Goal: Task Accomplishment & Management: Contribute content

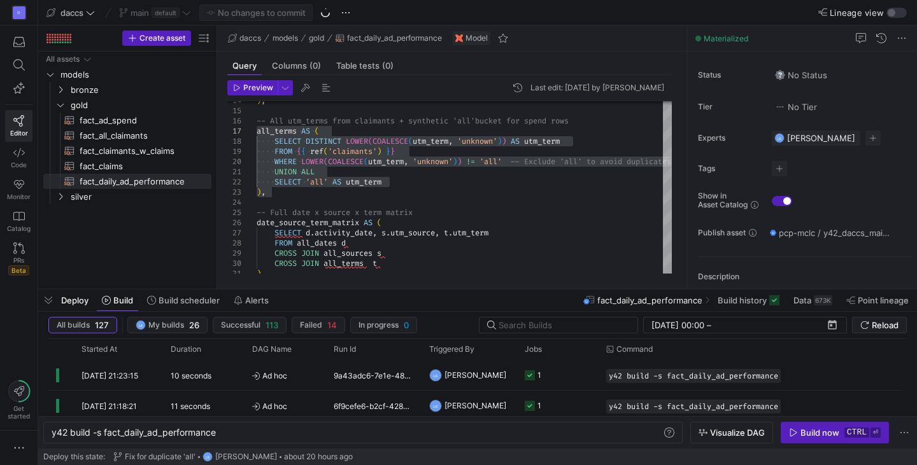
scroll to position [0, 65]
drag, startPoint x: 0, startPoint y: 0, endPoint x: 110, endPoint y: 233, distance: 257.5
click at [110, 233] on div "All assets models bronze gold silver fact_ad_spend​​​​​​​​​​ fact_all_claimants…" at bounding box center [127, 168] width 168 height 232
click at [155, 11] on span "default" at bounding box center [166, 13] width 28 height 10
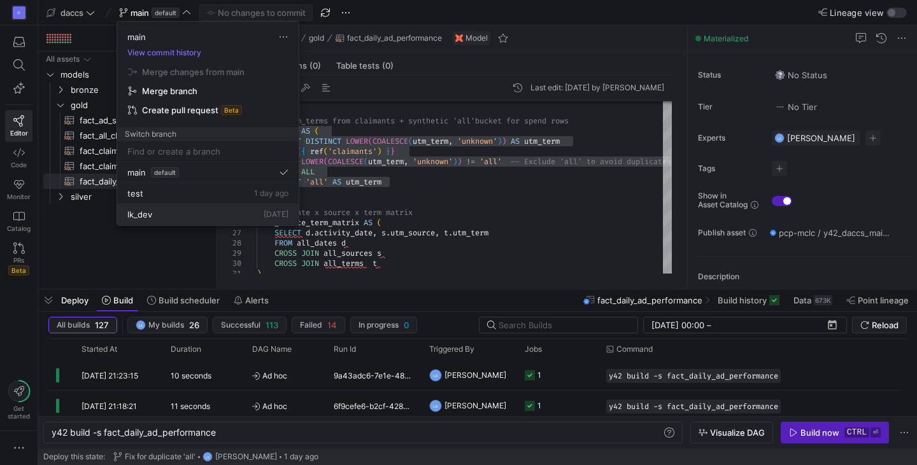
click at [207, 215] on div "lk_dev [DATE]" at bounding box center [207, 214] width 161 height 10
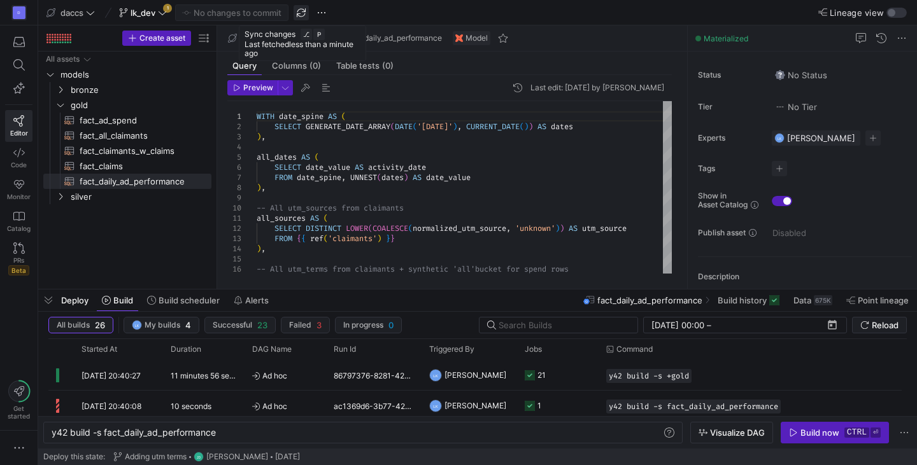
click at [303, 12] on span "button" at bounding box center [300, 12] width 15 height 15
click at [163, 16] on icon at bounding box center [162, 12] width 9 height 9
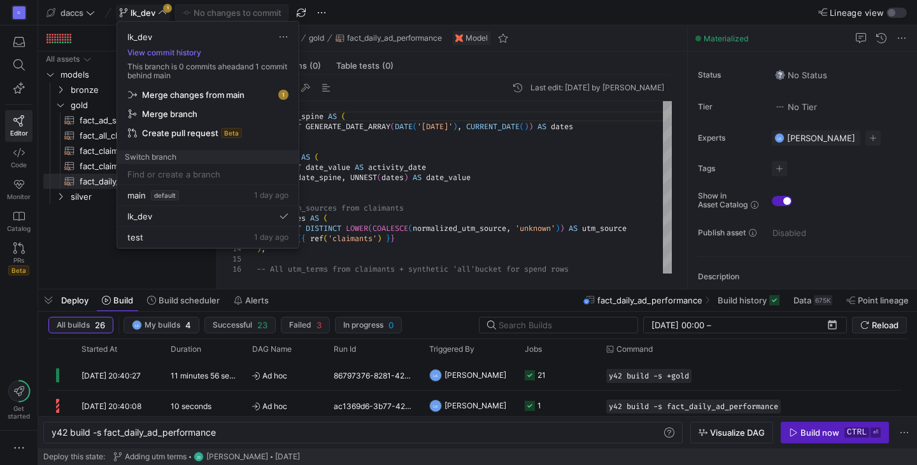
click at [357, 129] on div at bounding box center [458, 232] width 917 height 465
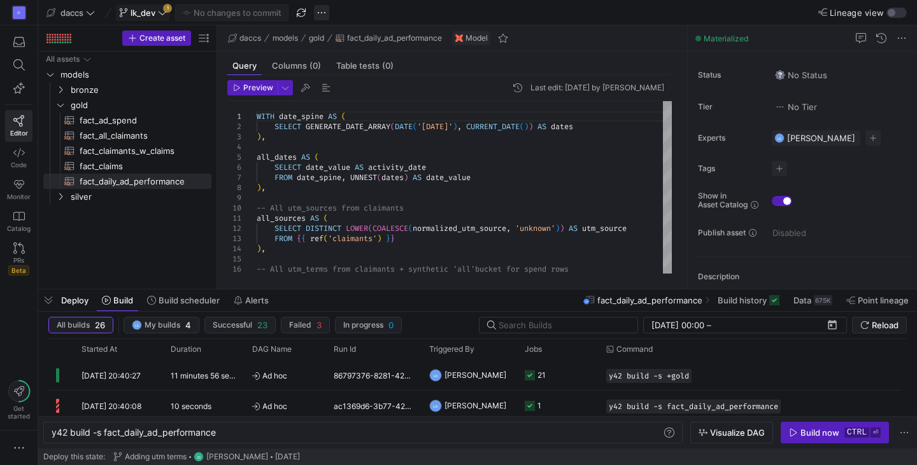
click at [320, 13] on span "button" at bounding box center [321, 12] width 15 height 15
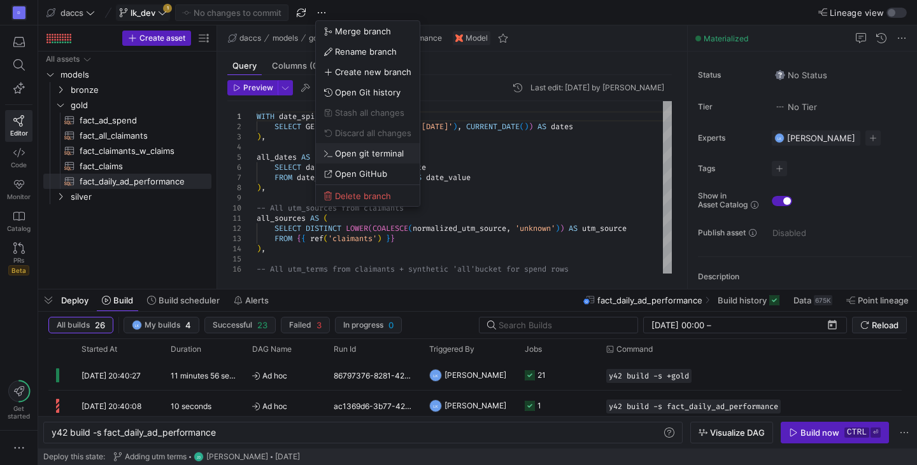
click at [353, 158] on button "Open git terminal" at bounding box center [368, 153] width 104 height 20
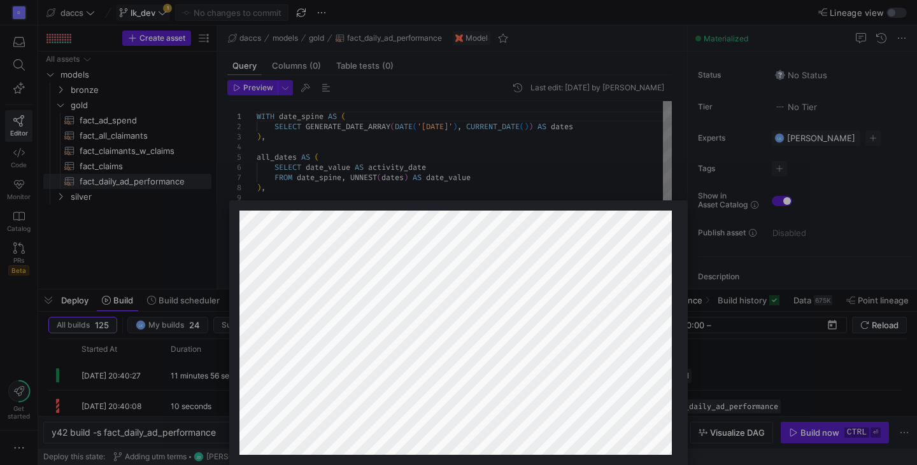
click at [152, 227] on div at bounding box center [458, 232] width 917 height 465
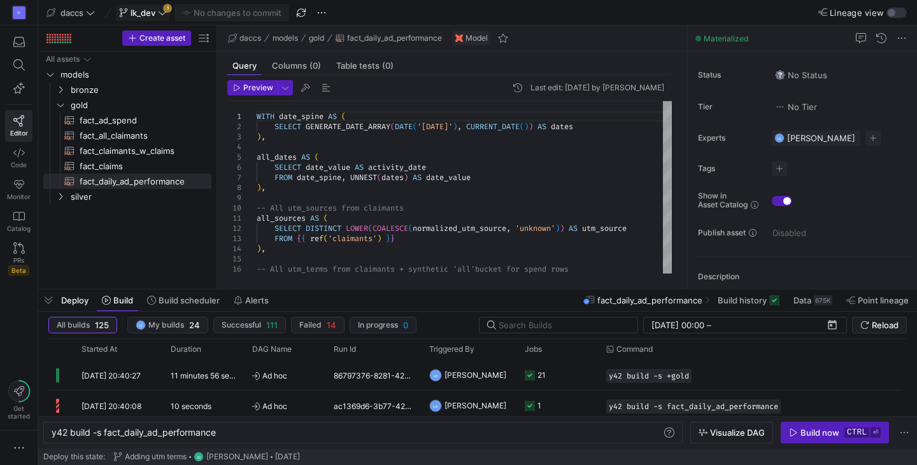
click at [311, 17] on div "daccs lk_dev 1 No changes to commit" at bounding box center [186, 12] width 286 height 17
click at [301, 15] on span "button" at bounding box center [300, 12] width 15 height 15
click at [138, 213] on div "All assets models bronze gold silver fact_ad_spend​​​​​​​​​​ fact_all_claimants…" at bounding box center [127, 168] width 168 height 232
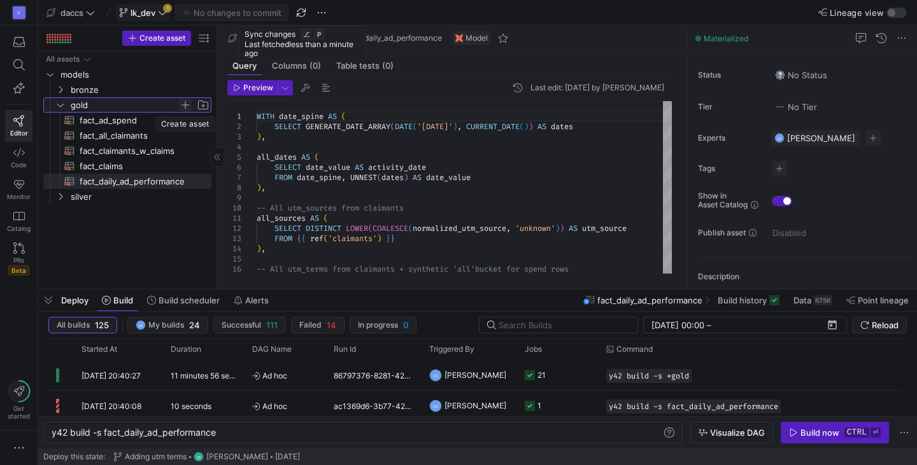
click at [186, 110] on span "Press SPACE to select this row." at bounding box center [185, 105] width 13 height 13
click at [184, 103] on span "Press SPACE to select this row." at bounding box center [185, 105] width 13 height 13
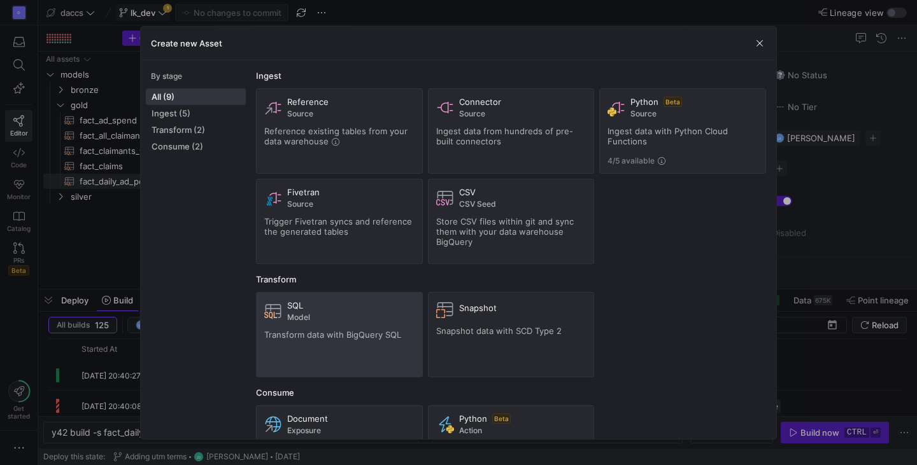
click at [264, 341] on span at bounding box center [340, 335] width 166 height 84
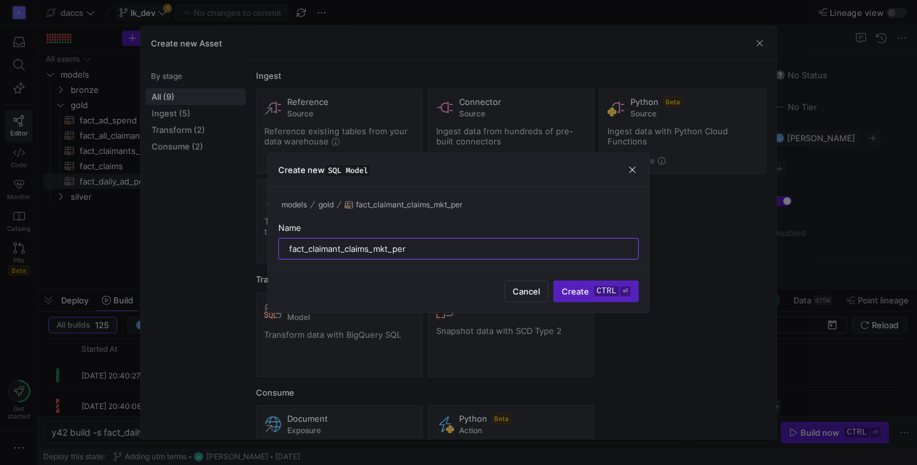
type input "fact_claimant_claims_mkt_perf"
type textarea "y42 build -s fact_claimant_claims_mkt_perf"
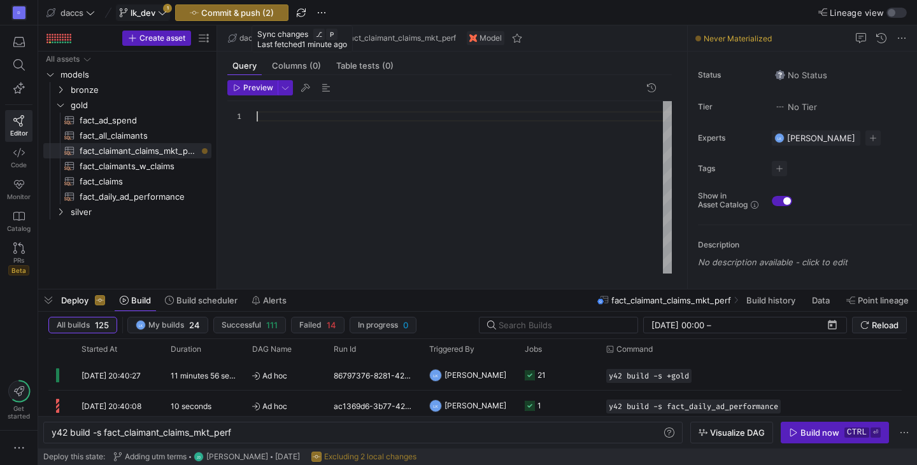
click at [412, 171] on div at bounding box center [464, 187] width 415 height 173
type textarea "FROM claimants cl LEFT JOIN claims c ON cl.claimant_id = c.claimant_id LEFT JOI…"
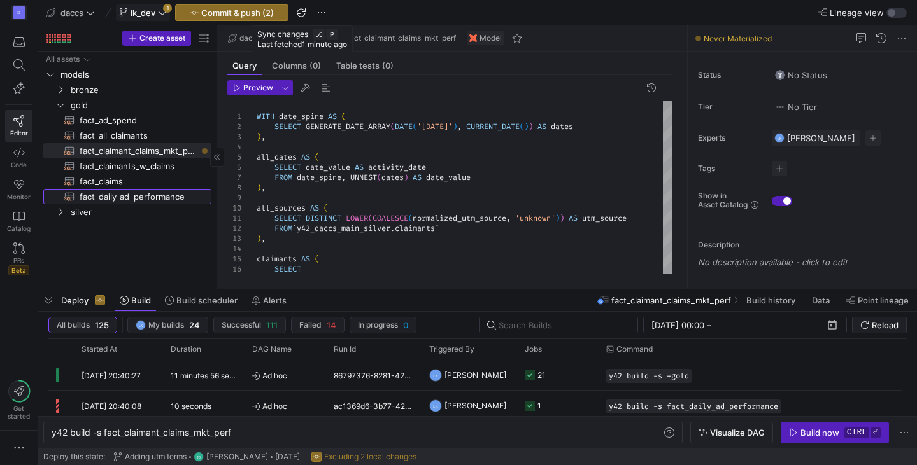
click at [164, 202] on span "fact_daily_ad_performance​​​​​​​​​​" at bounding box center [138, 197] width 117 height 15
type textarea "y42 build -s fact_daily_ad_performance"
type textarea "WITH date_spine AS ( SELECT GENERATE_DATE_ARRAY(DATE('[DATE]'), CURRENT_DATE())…"
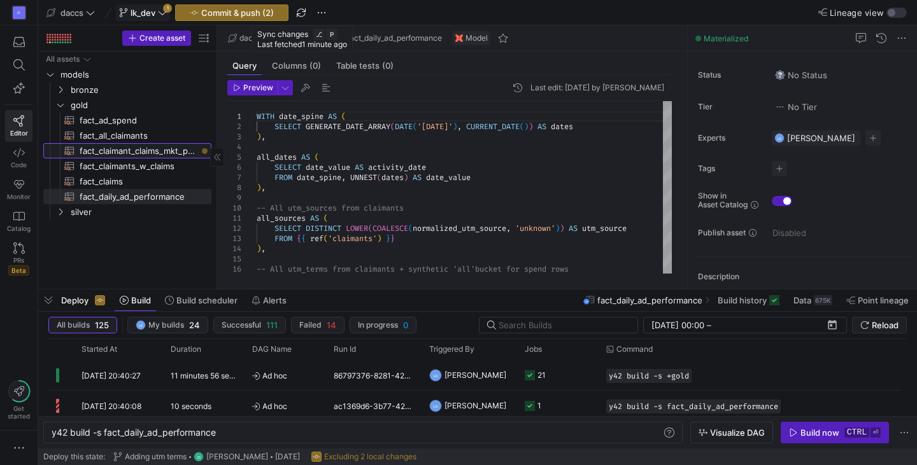
click at [159, 149] on span "fact_claimant_claims_mkt_perf​​​​​​​​​​" at bounding box center [138, 151] width 117 height 15
type textarea "y42 build -s fact_claimant_claims_mkt_perf"
type textarea "WITH date_spine AS ( SELECT GENERATE_DATE_ARRAY(DATE('[DATE]'), CURRENT_DATE())…"
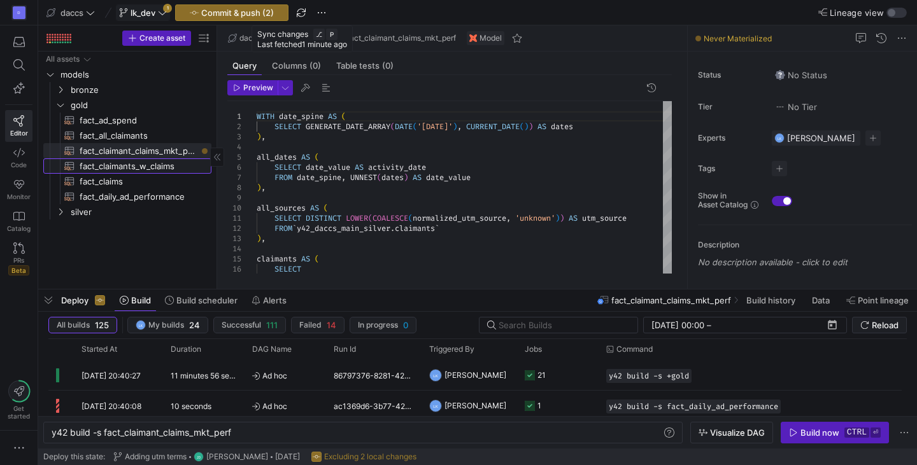
click at [151, 172] on span "fact_claimants_w_claims​​​​​​​​​​" at bounding box center [138, 166] width 117 height 15
type textarea "y42 build -s fact_claimants_w_claims"
type textarea "WITH claimants AS ( SELECT id AS claimant_id, created_at AS claimant_created_at…"
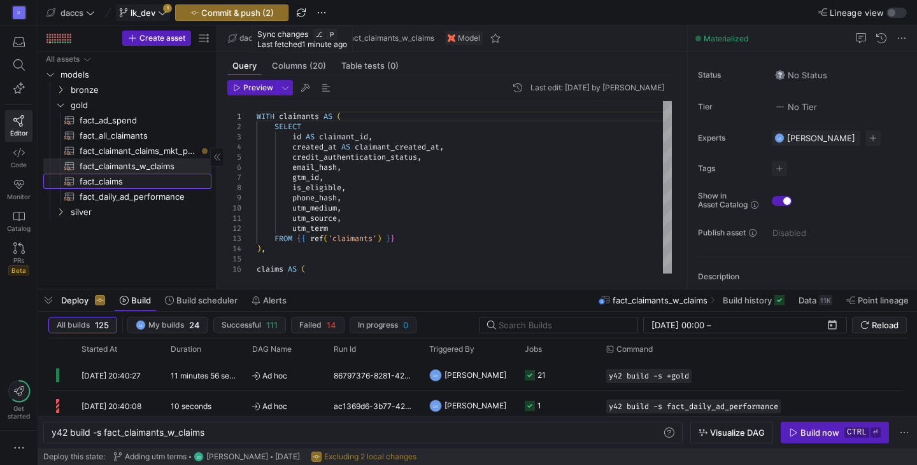
click at [150, 177] on span "fact_claims​​​​​​​​​​" at bounding box center [138, 181] width 117 height 15
type textarea "y42 build -s fact_claims"
type textarea "WITH claims AS ( SELECT id AS claim_id, claimant_id, created_at AS claim_create…"
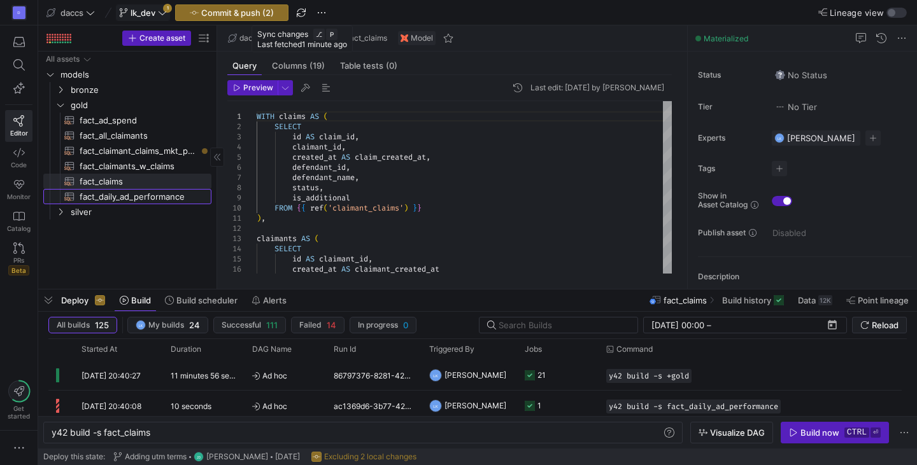
click at [151, 190] on span "fact_daily_ad_performance​​​​​​​​​​" at bounding box center [138, 197] width 117 height 15
type textarea "y42 build -s fact_daily_ad_performance"
type textarea "WITH date_spine AS ( SELECT GENERATE_DATE_ARRAY(DATE('[DATE]'), CURRENT_DATE())…"
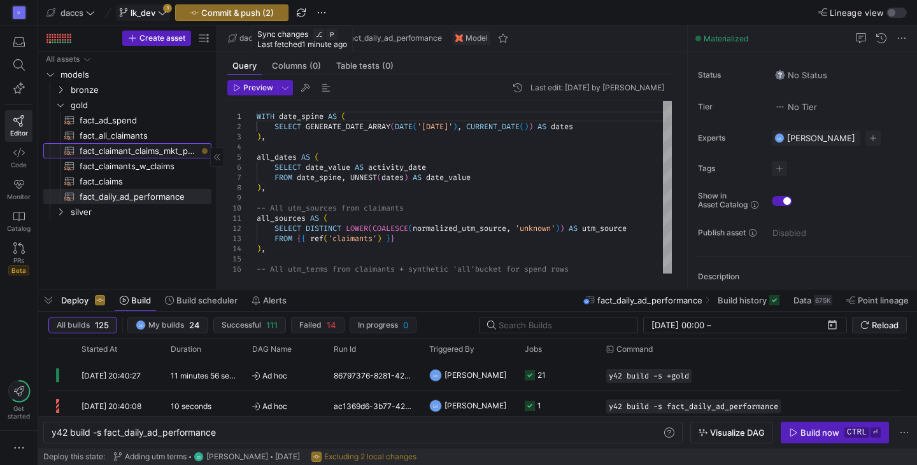
click at [157, 152] on span "fact_claimant_claims_mkt_perf​​​​​​​​​​" at bounding box center [138, 151] width 117 height 15
type textarea "y42 build -s fact_claimant_claims_mkt_perf"
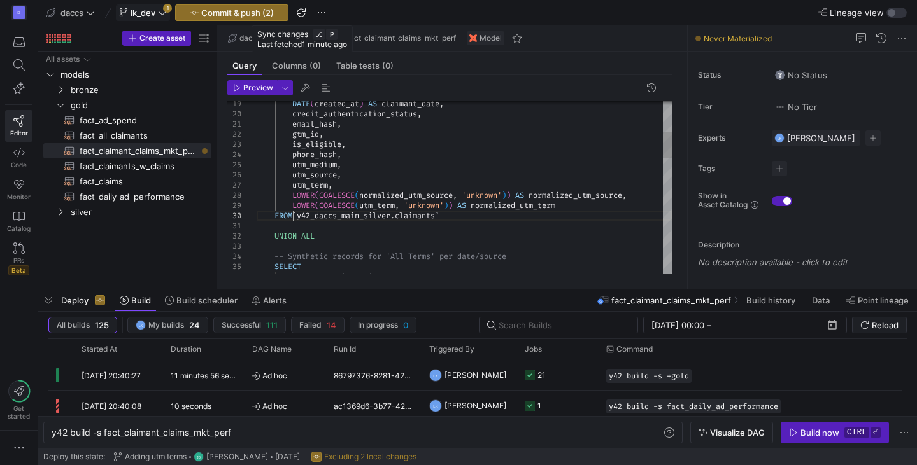
click at [295, 215] on div "DATE ( created_at ) AS claimant_date , credit_authentication_status , email_has…" at bounding box center [464, 460] width 415 height 1110
click at [300, 215] on div "DATE ( created_at ) AS claimant_date , credit_authentication_status , email_has…" at bounding box center [464, 460] width 415 height 1110
click at [456, 218] on div "DATE ( created_at ) AS claimant_date , credit_authentication_status , email_has…" at bounding box center [464, 460] width 415 height 1110
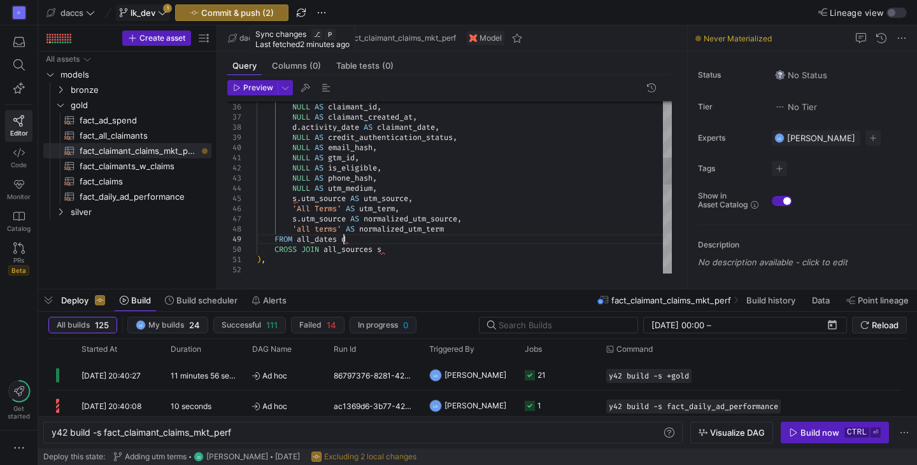
click at [342, 237] on div "NULL AS claimant_id , NULL AS claimant_created_at , d . activity_date AS claima…" at bounding box center [464, 290] width 415 height 1110
click at [382, 254] on div "NULL AS claimant_id , NULL AS claimant_created_at , d . activity_date AS claima…" at bounding box center [464, 290] width 415 height 1110
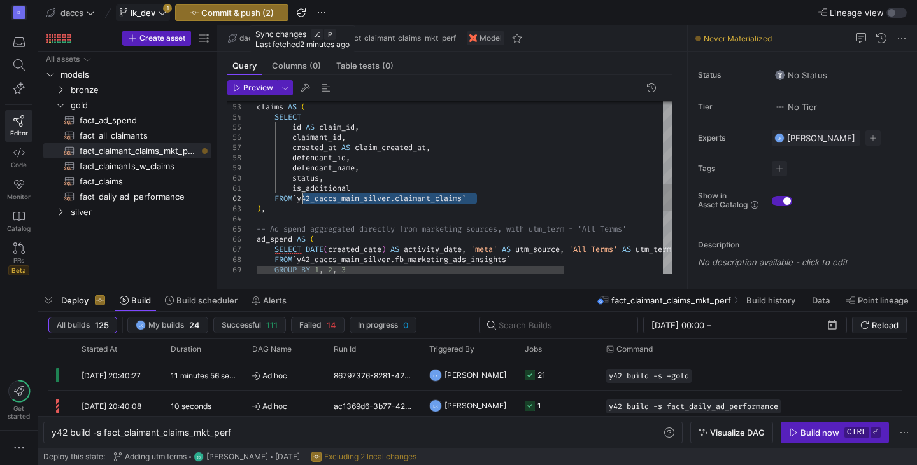
drag, startPoint x: 487, startPoint y: 195, endPoint x: 301, endPoint y: 196, distance: 185.9
click at [301, 196] on div "claims AS ( SELECT id AS claim_id , claimant_id , created_at AS claim_created_a…" at bounding box center [531, 121] width 549 height 1118
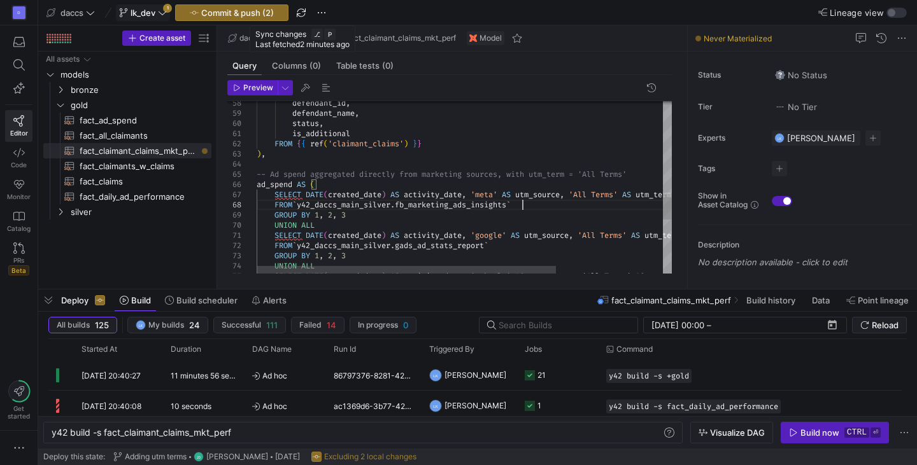
click at [530, 204] on div "defendant_id , defendant_name , status , is_additional FROM { { ref ( 'claimant…" at bounding box center [538, 66] width 563 height 1118
click at [447, 203] on div "defendant_id , defendant_name , status , is_additional FROM { { ref ( 'claimant…" at bounding box center [538, 66] width 563 height 1118
click at [559, 204] on div "defendant_id , defendant_name , status , is_additional FROM { { ref ( 'claimant…" at bounding box center [538, 66] width 563 height 1118
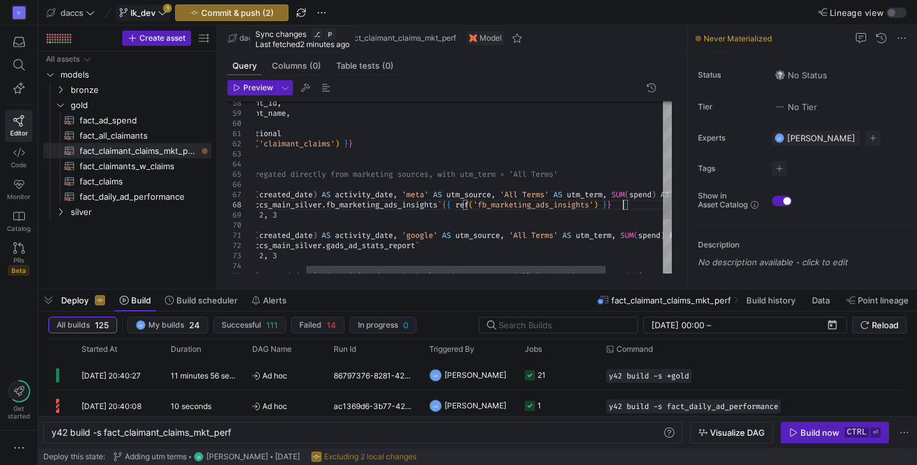
scroll to position [71, 435]
click at [435, 206] on div "defendant_id , defendant_name , status , is_additional FROM { { ref ( 'claimant…" at bounding box center [469, 66] width 563 height 1118
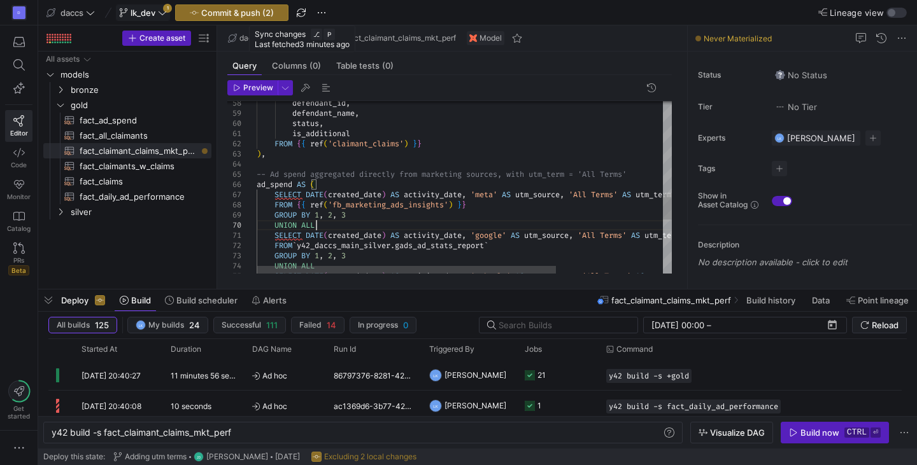
click at [446, 227] on div "defendant_id , defendant_name , status , is_additional FROM { { ref ( 'claimant…" at bounding box center [538, 66] width 563 height 1118
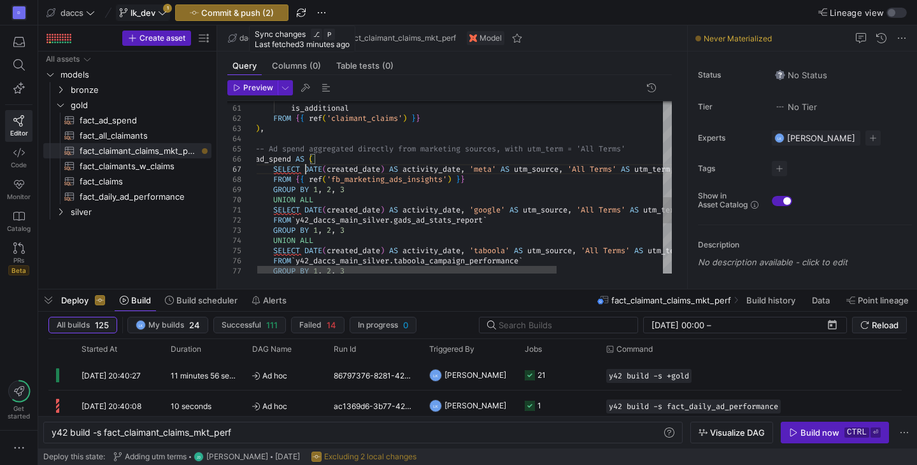
click at [307, 170] on div "status , is_additional FROM { { ref ( 'claimant_claims' ) } } ) , -- Ad spend a…" at bounding box center [536, 41] width 563 height 1118
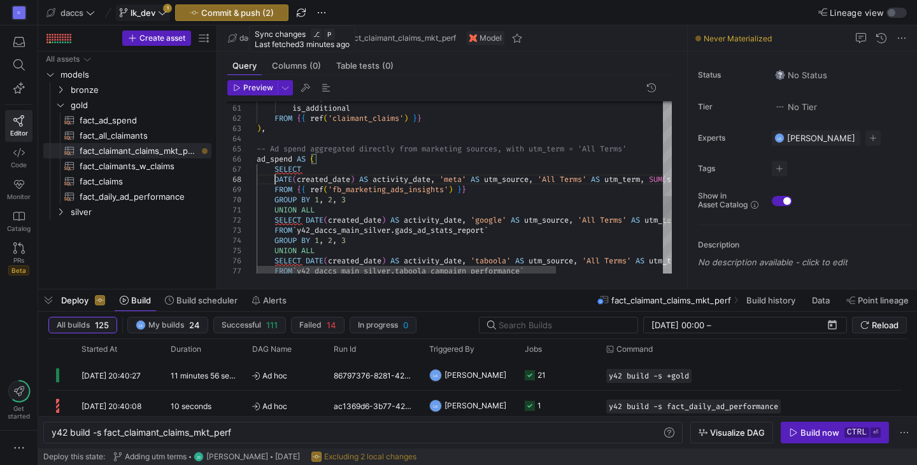
scroll to position [71, 18]
click at [462, 180] on div "status , is_additional FROM { { ref ( 'claimant_claims' ) } } ) , -- Ad spend a…" at bounding box center [538, 46] width 563 height 1128
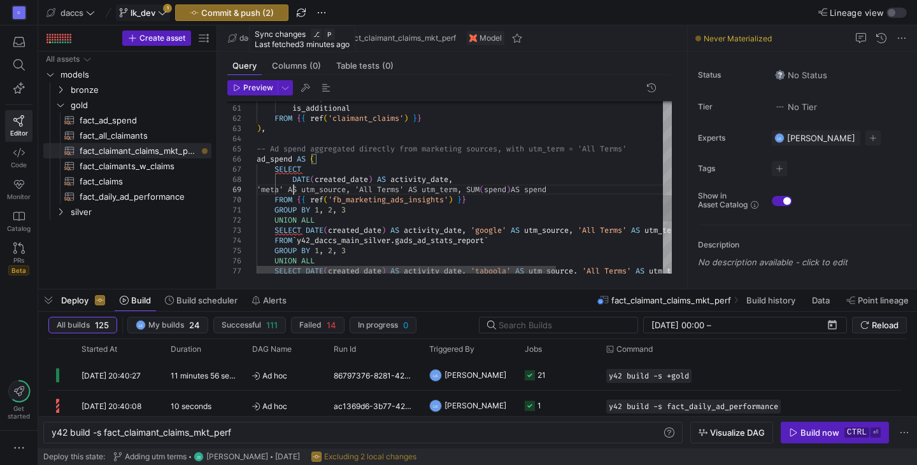
scroll to position [81, 36]
click at [393, 190] on div "status , is_additional FROM { { ref ( 'claimant_claims' ) } } ) , -- Ad spend a…" at bounding box center [538, 51] width 563 height 1138
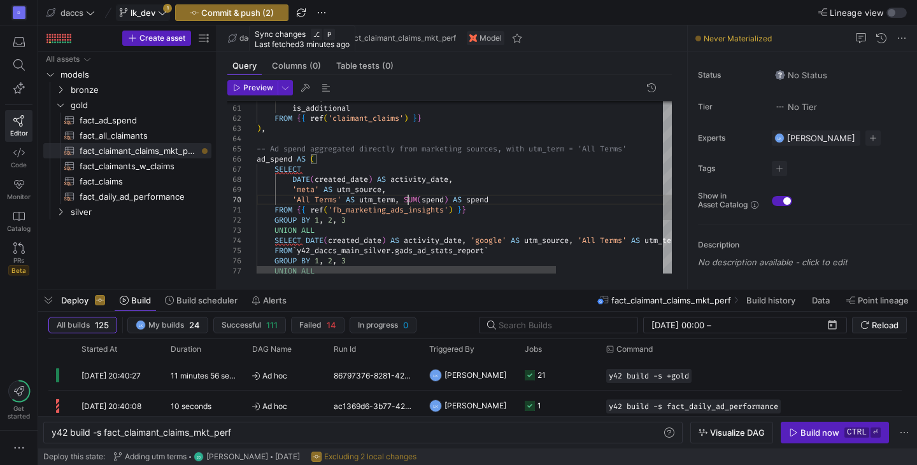
click at [408, 199] on div "status , is_additional FROM { { ref ( 'claimant_claims' ) } } ) , -- Ad spend a…" at bounding box center [538, 56] width 563 height 1149
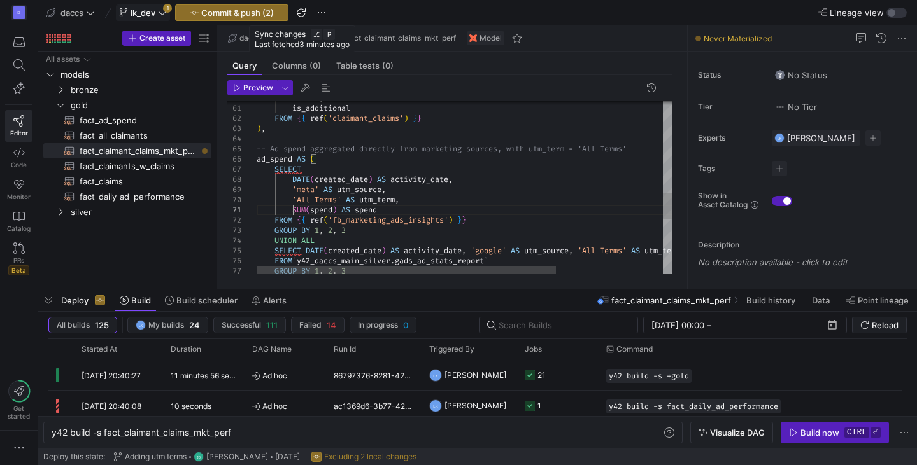
scroll to position [10, 36]
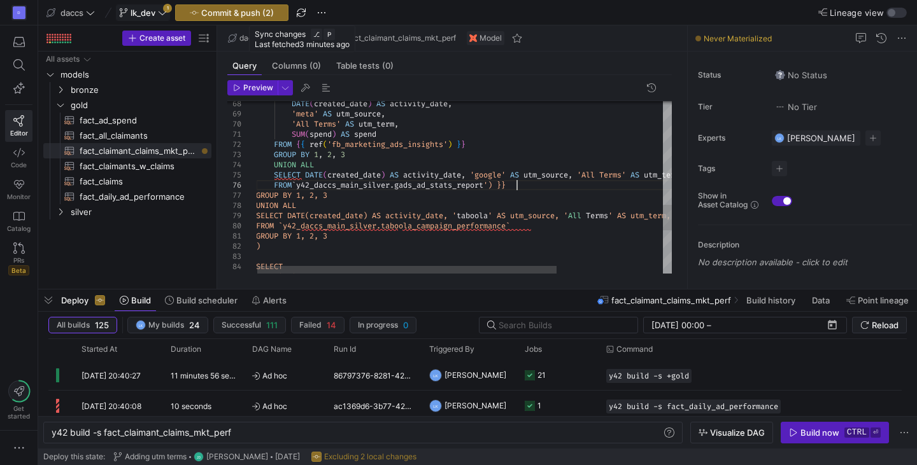
scroll to position [51, 260]
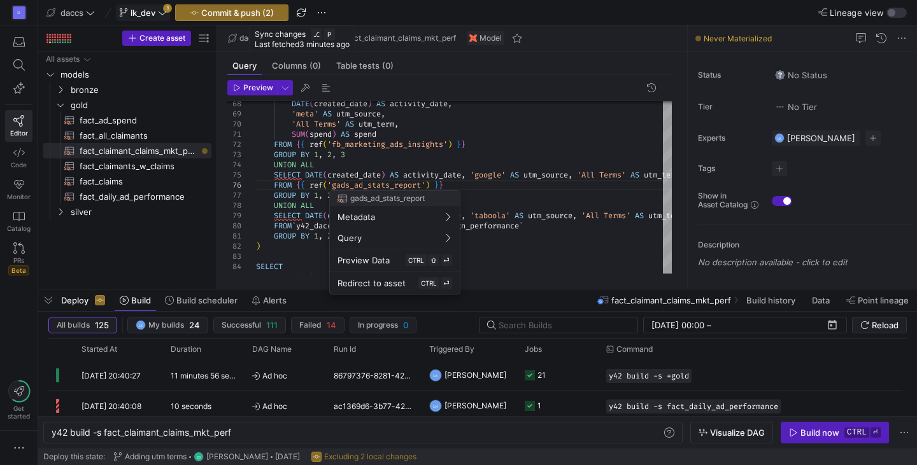
click at [287, 183] on div at bounding box center [458, 232] width 917 height 465
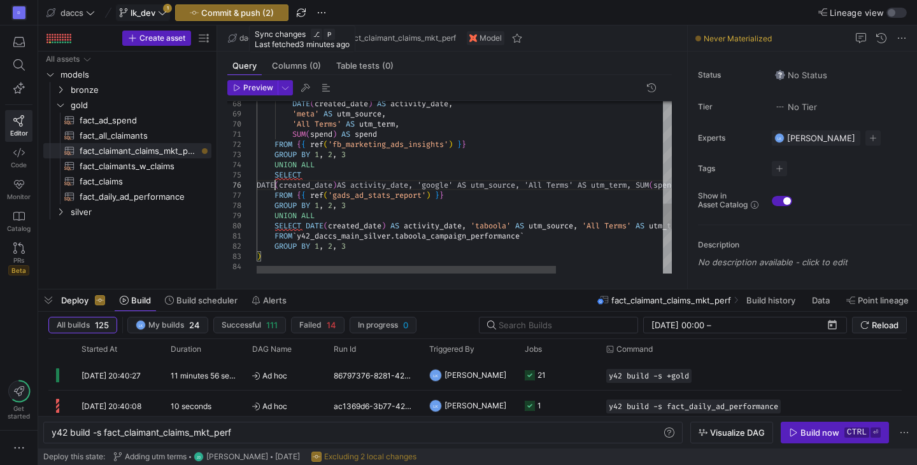
scroll to position [51, 18]
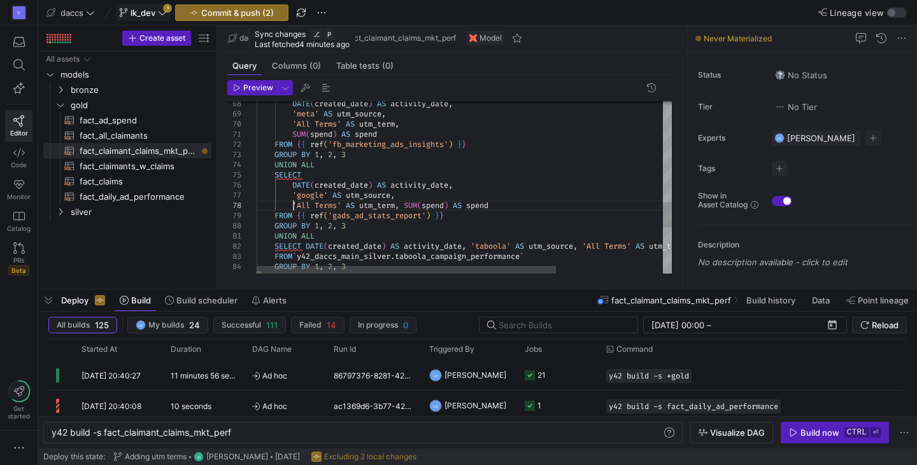
scroll to position [71, 36]
click at [405, 210] on div "FROM { { ref ( 'fb_marketing_ads_insights' ) } } GROUP BY 1 , 2 , 3 UNION ALL S…" at bounding box center [538, 0] width 563 height 1189
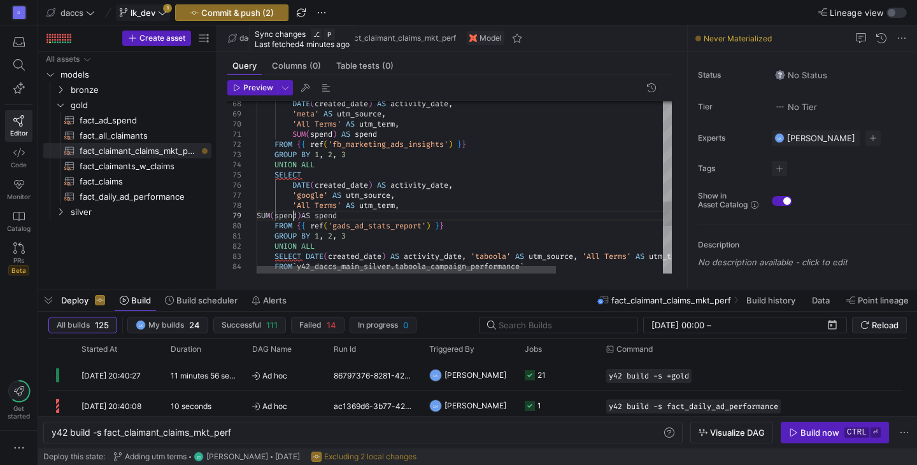
scroll to position [81, 36]
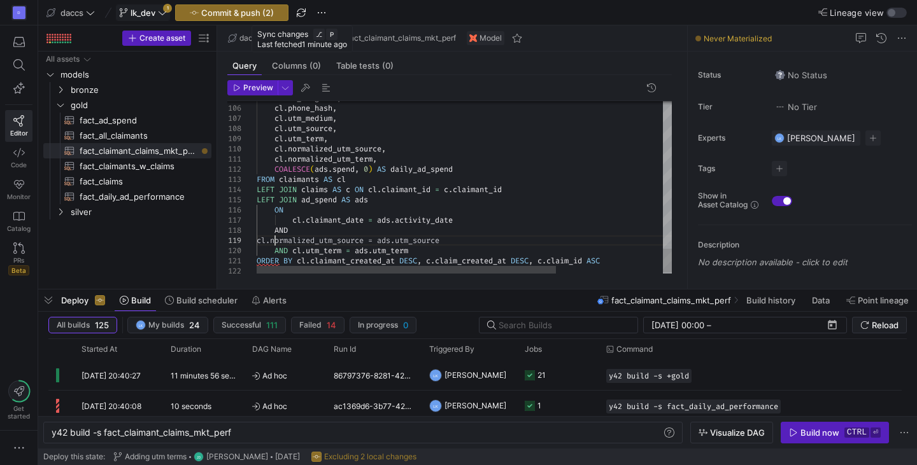
scroll to position [81, 18]
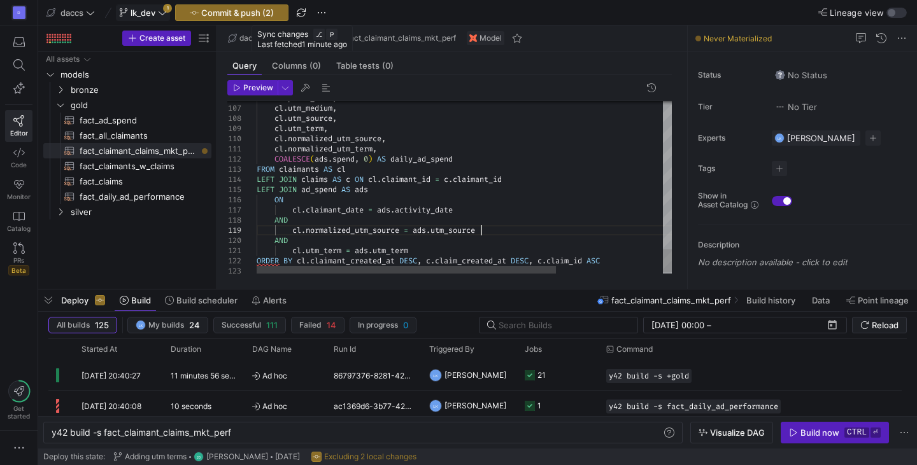
click at [356, 169] on div "FROM claimants AS cl" at bounding box center [538, 169] width 563 height 10
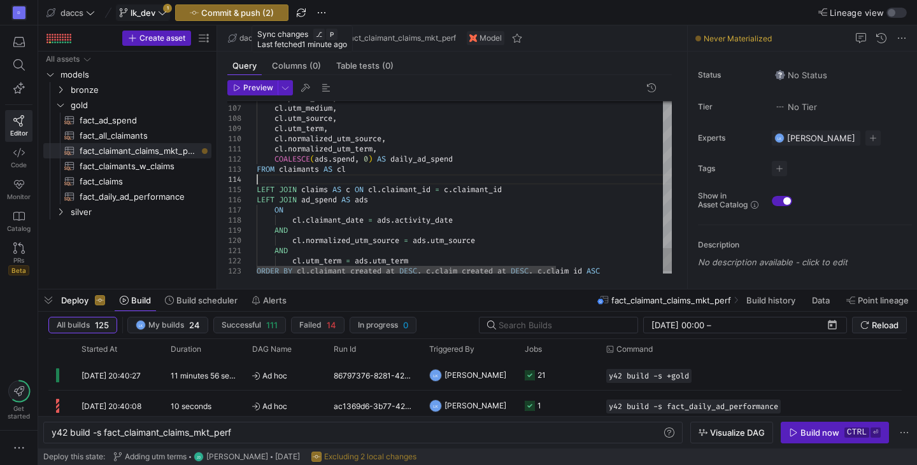
scroll to position [31, 0]
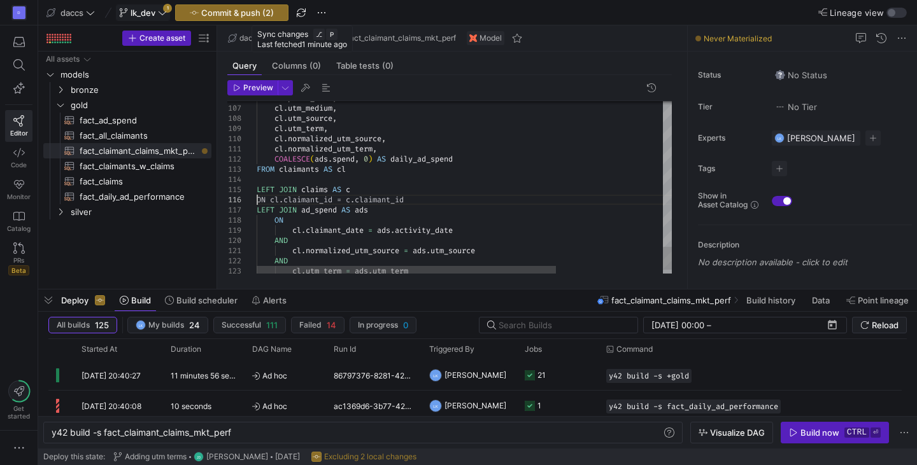
scroll to position [51, 0]
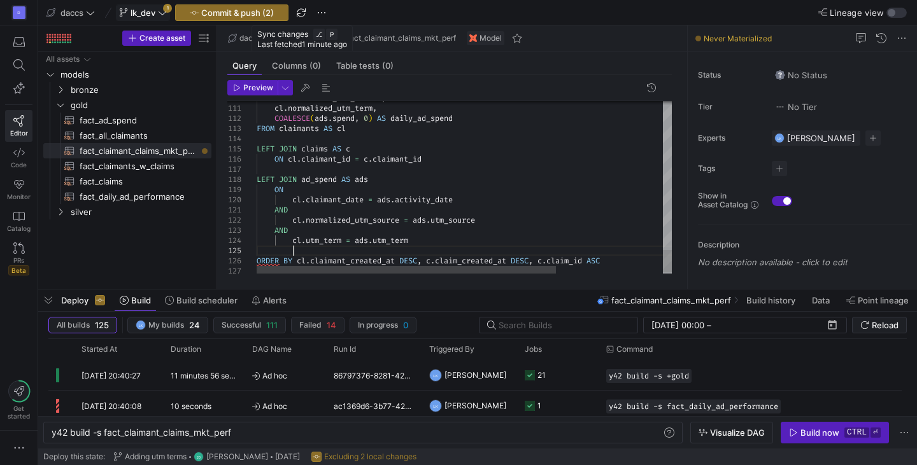
scroll to position [50, 36]
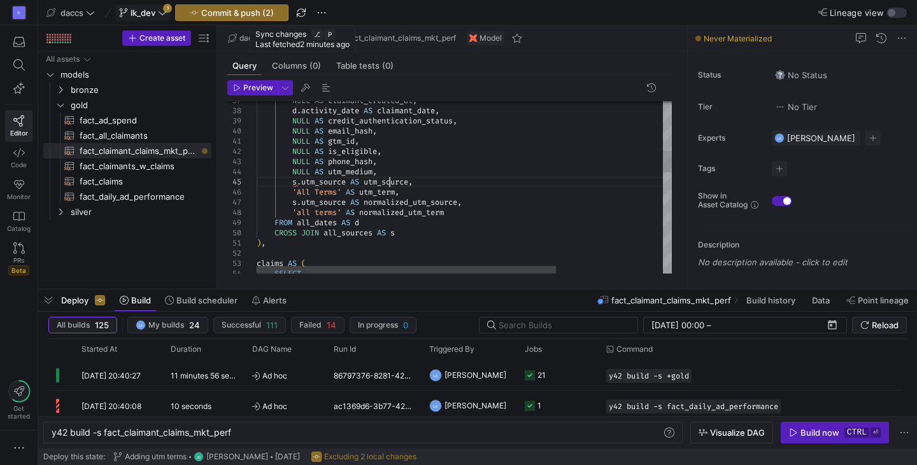
click at [389, 184] on div "FROM all_dates AS d 'all terms' AS normalized_utm_term s . utm_source AS normal…" at bounding box center [538, 390] width 563 height 1342
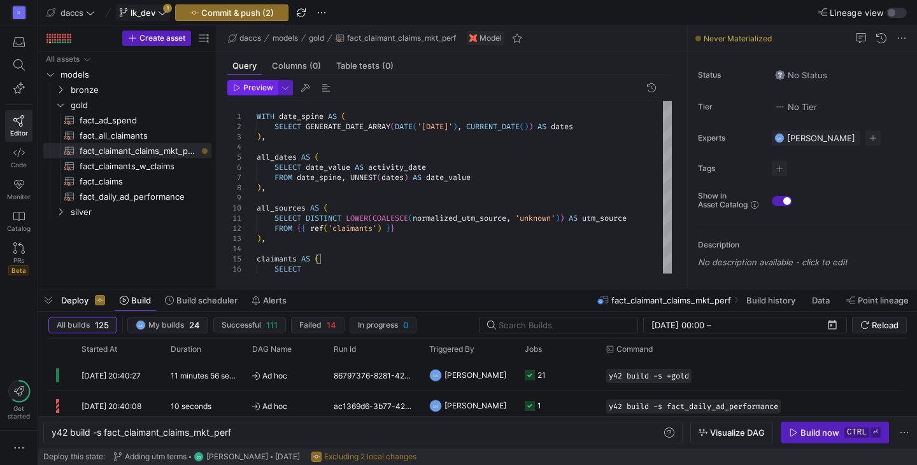
type textarea "NULL AS gtm_id, NULL AS is_eligible, NULL AS phone_hash, NULL AS utm_medium, s.…"
click at [254, 85] on span "Preview" at bounding box center [258, 87] width 30 height 9
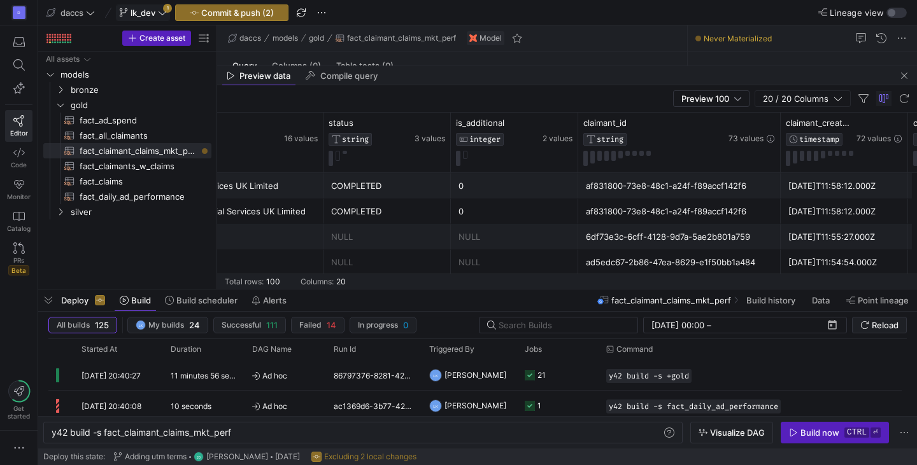
scroll to position [0, 0]
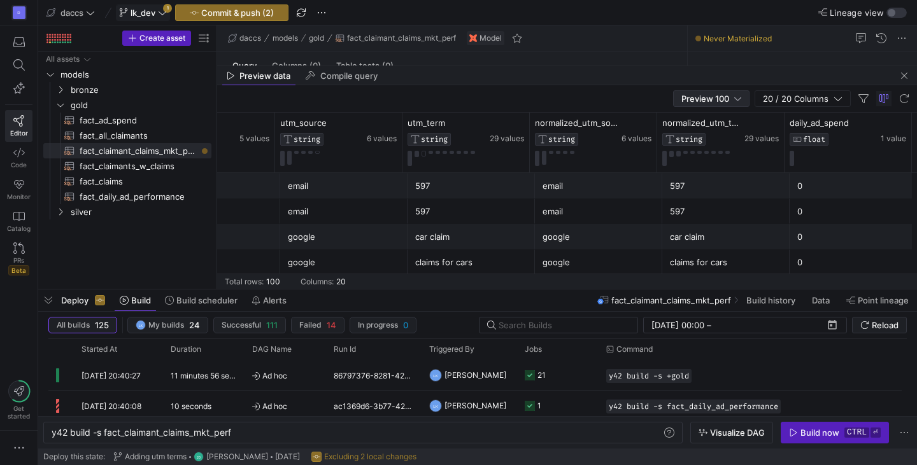
click at [746, 99] on div "Preview 100" at bounding box center [711, 98] width 76 height 17
click at [719, 132] on mat-option "Full Preview" at bounding box center [712, 140] width 76 height 20
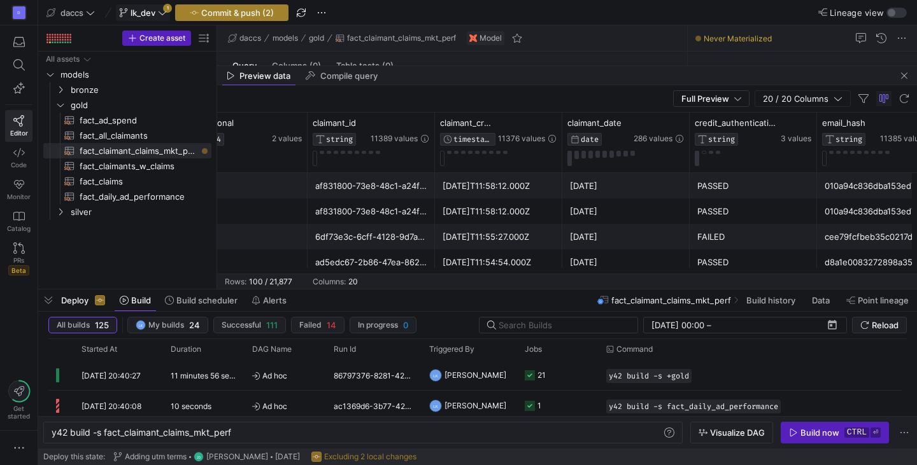
click at [244, 8] on span "Commit & push (2)" at bounding box center [237, 13] width 73 height 10
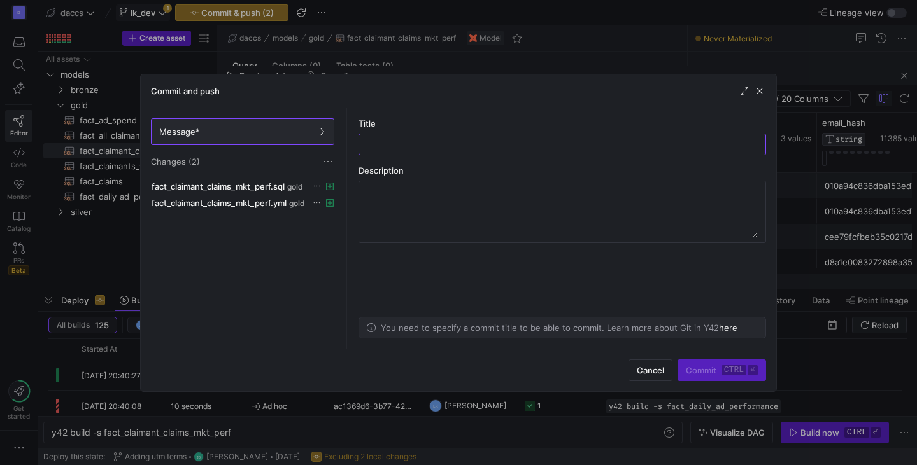
type input "A"
type input "Aggregated Fact Model"
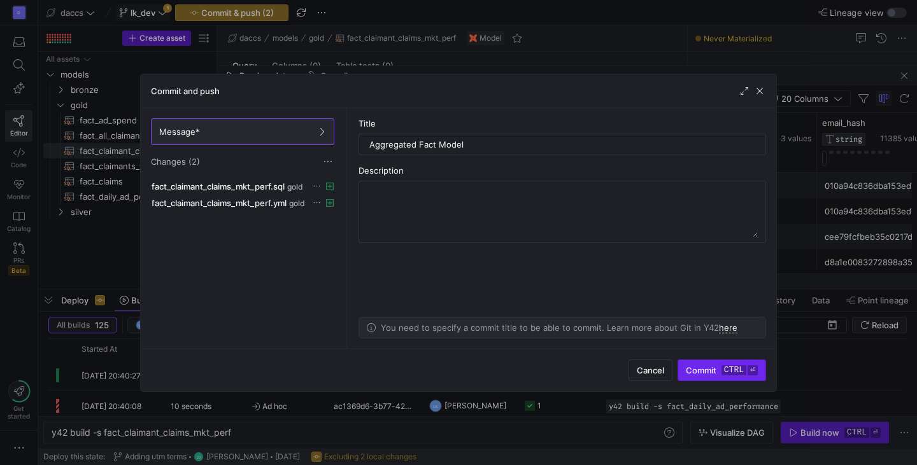
click at [700, 365] on span "submit" at bounding box center [721, 370] width 87 height 20
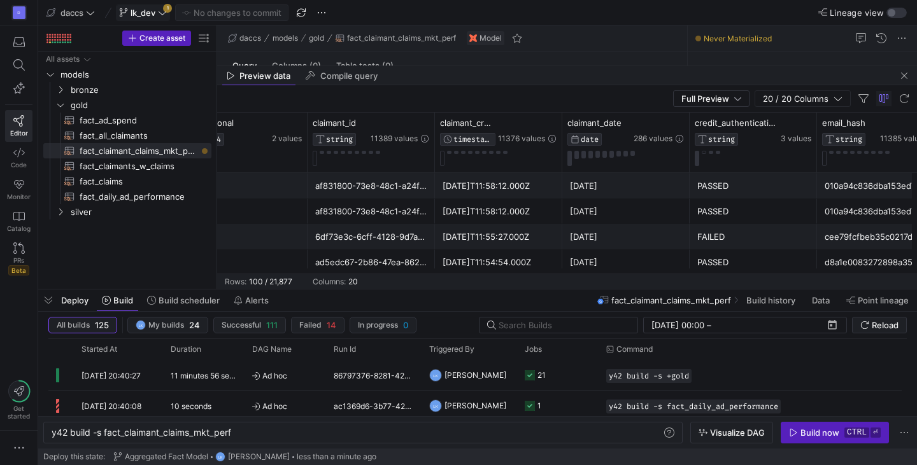
click at [619, 29] on div "daccs models gold fact_claimant_claims_mkt_perf Model" at bounding box center [452, 38] width 470 height 26
